Goal: Task Accomplishment & Management: Use online tool/utility

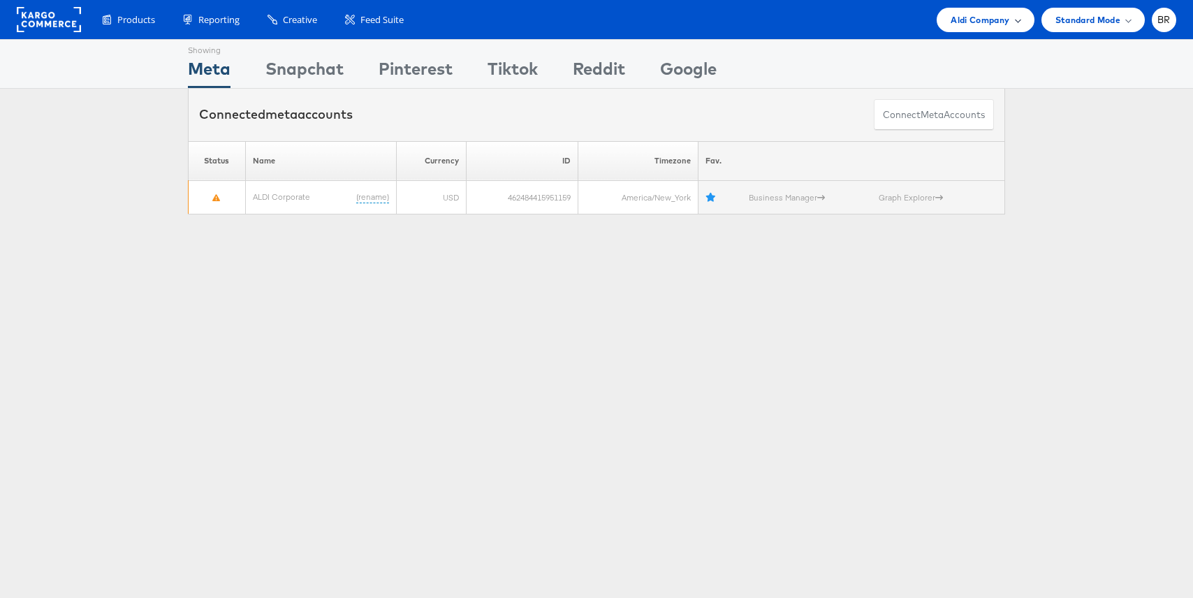
click at [1003, 17] on span "Aldi Company" at bounding box center [980, 20] width 59 height 15
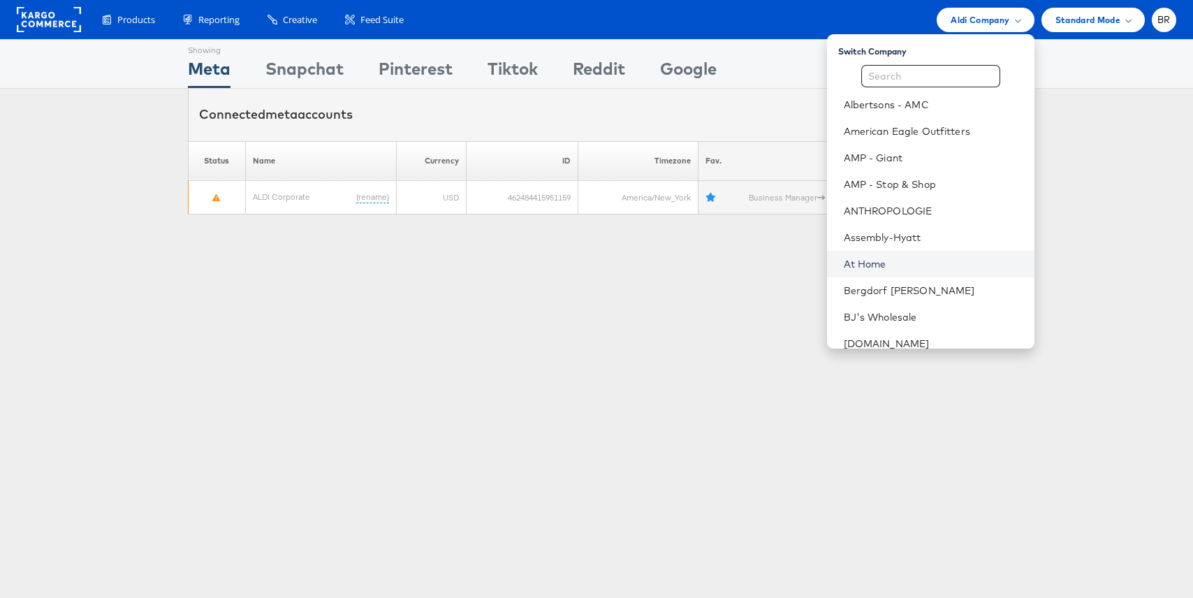
click at [888, 261] on link "At Home" at bounding box center [934, 264] width 180 height 14
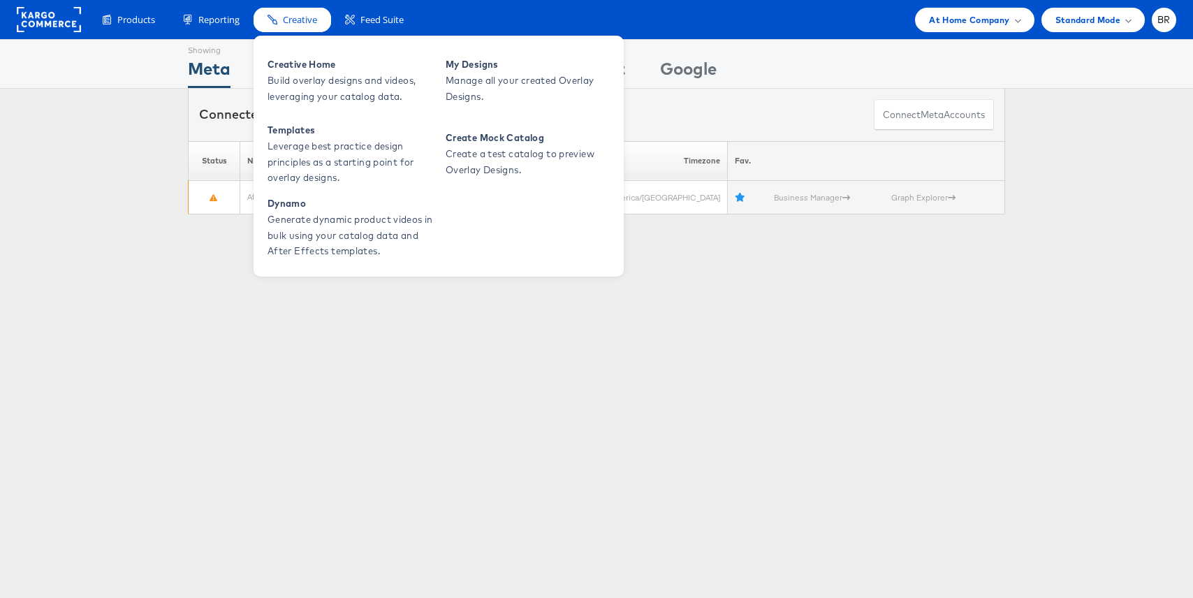
click at [291, 22] on span "Creative" at bounding box center [300, 19] width 34 height 13
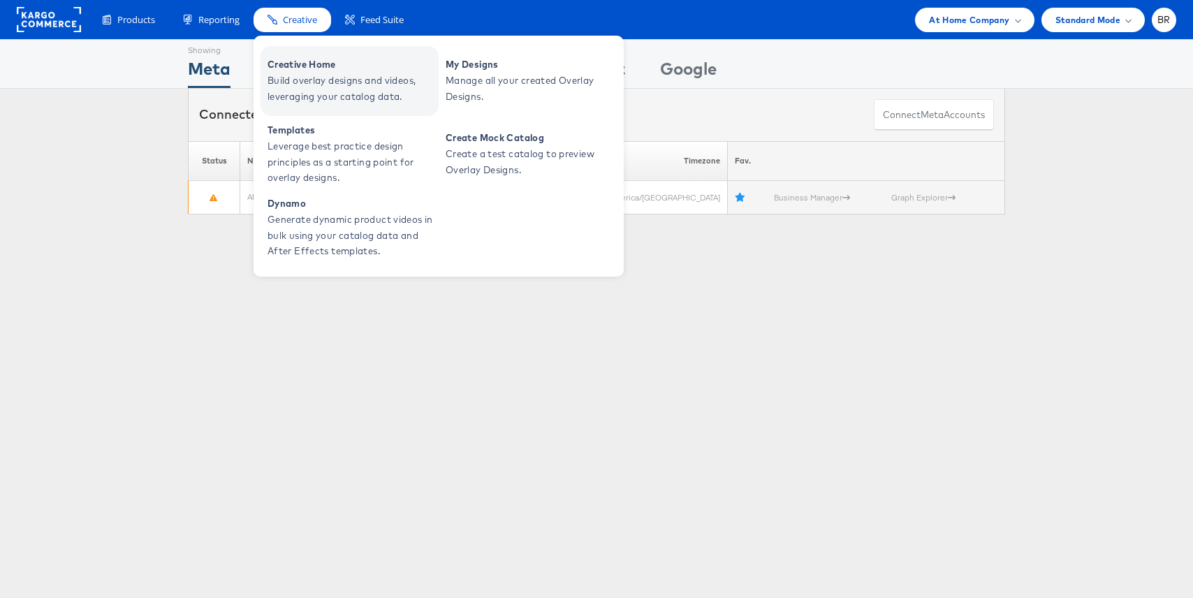
click at [292, 80] on span "Build overlay designs and videos, leveraging your catalog data." at bounding box center [352, 89] width 168 height 32
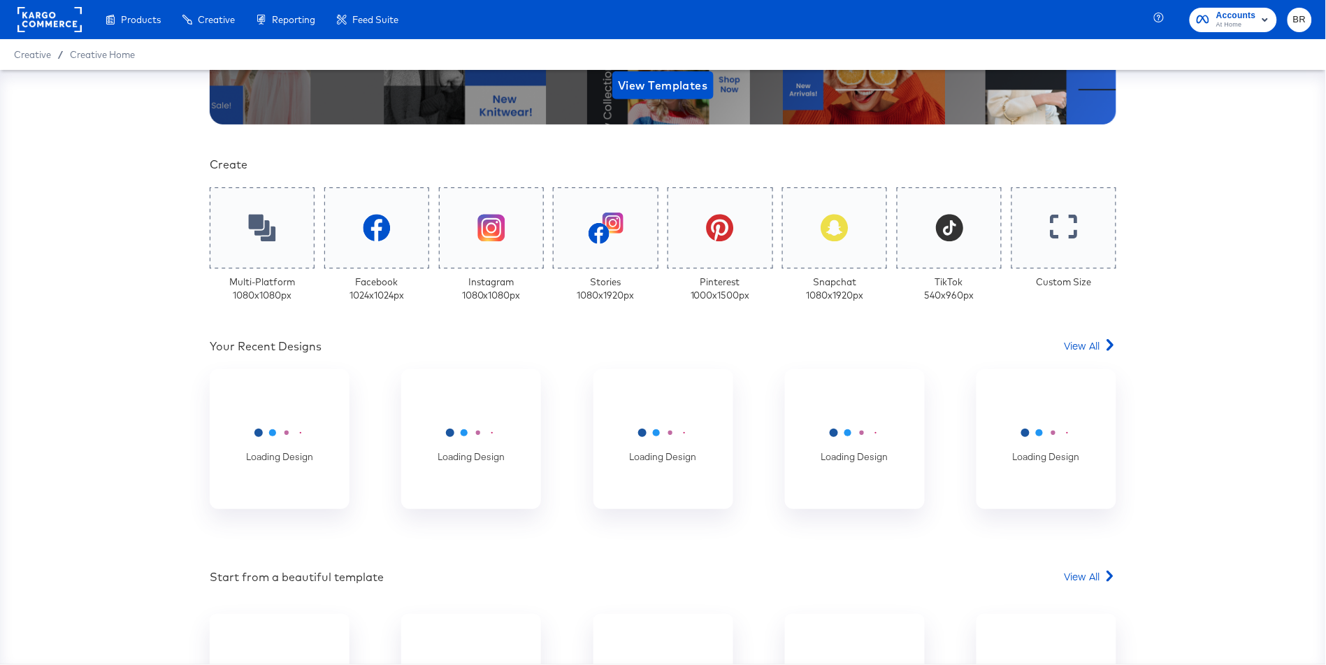
scroll to position [252, 0]
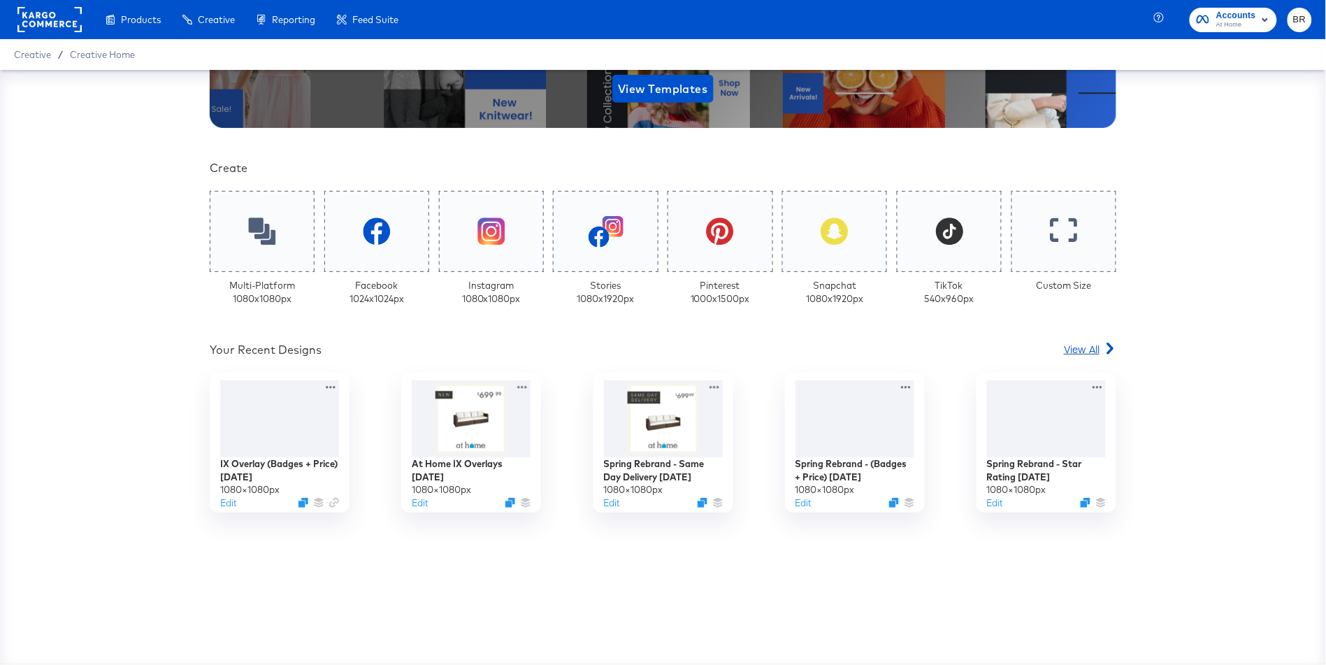
click at [1096, 345] on span "View All" at bounding box center [1082, 349] width 36 height 14
